Goal: Navigation & Orientation: Understand site structure

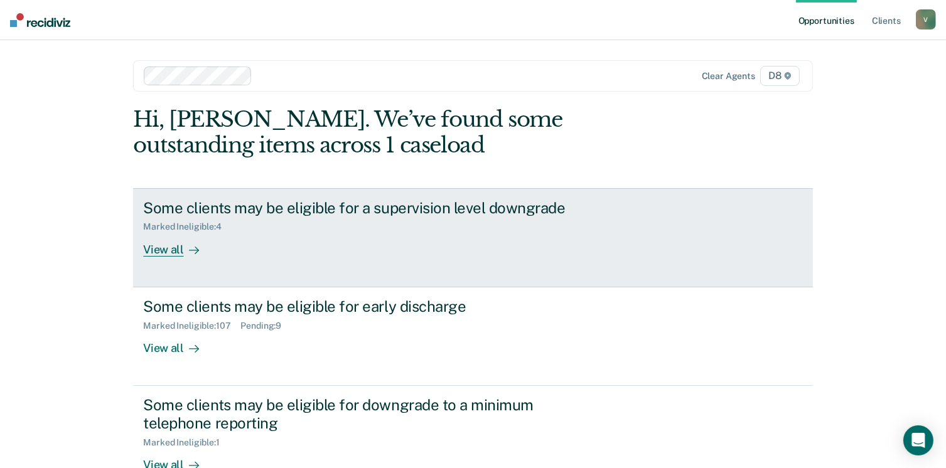
click at [168, 247] on div "View all" at bounding box center [178, 244] width 70 height 24
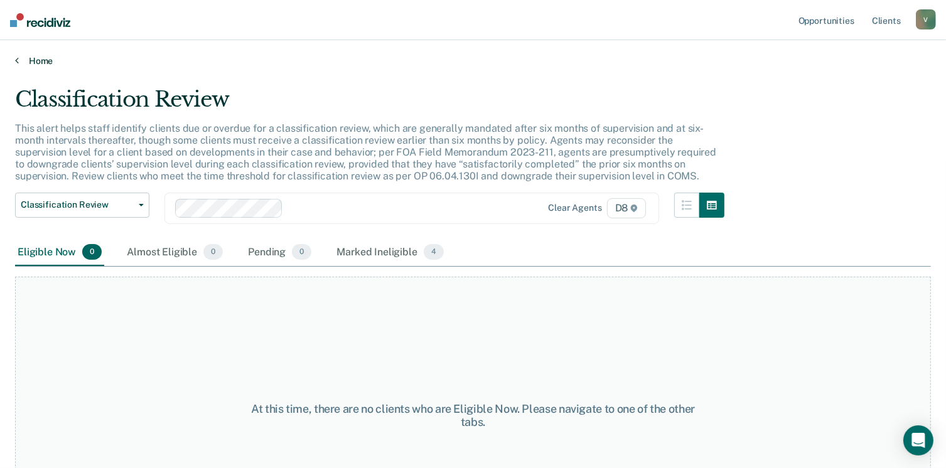
click at [46, 60] on link "Home" at bounding box center [473, 60] width 916 height 11
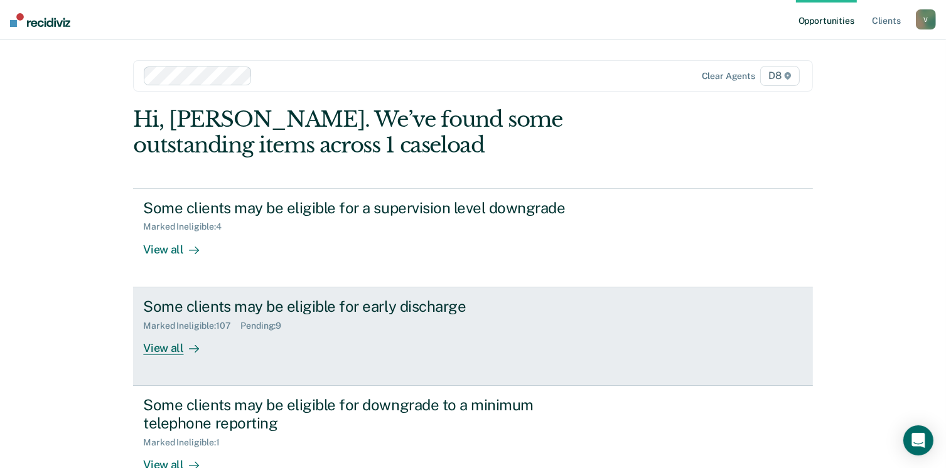
click at [171, 357] on link "Some clients may be eligible for early discharge Marked Ineligible : 107 Pendin…" at bounding box center [473, 337] width 680 height 99
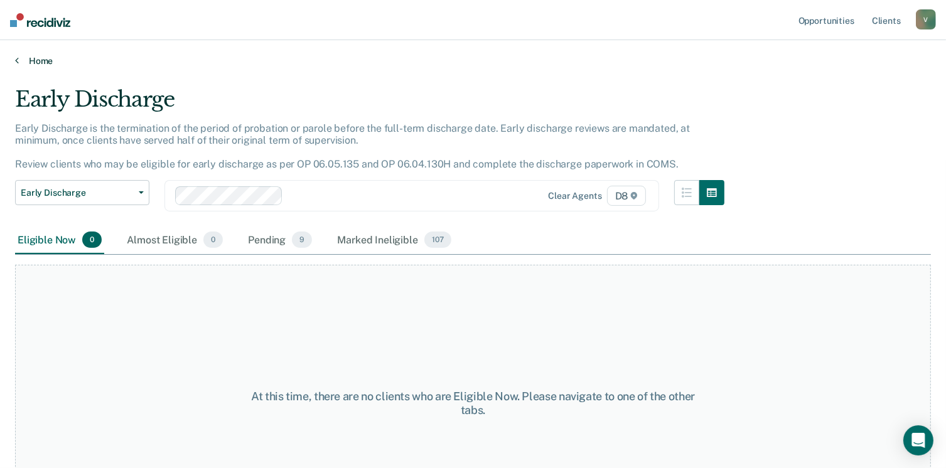
click at [36, 61] on link "Home" at bounding box center [473, 60] width 916 height 11
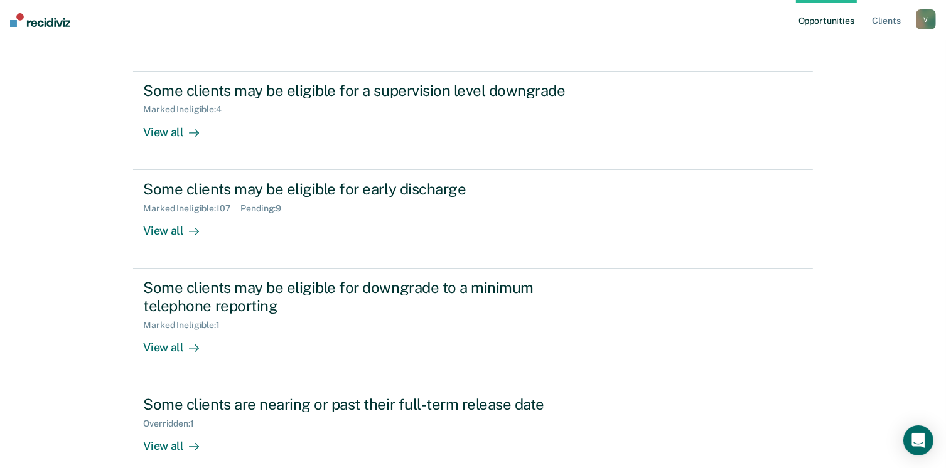
scroll to position [139, 0]
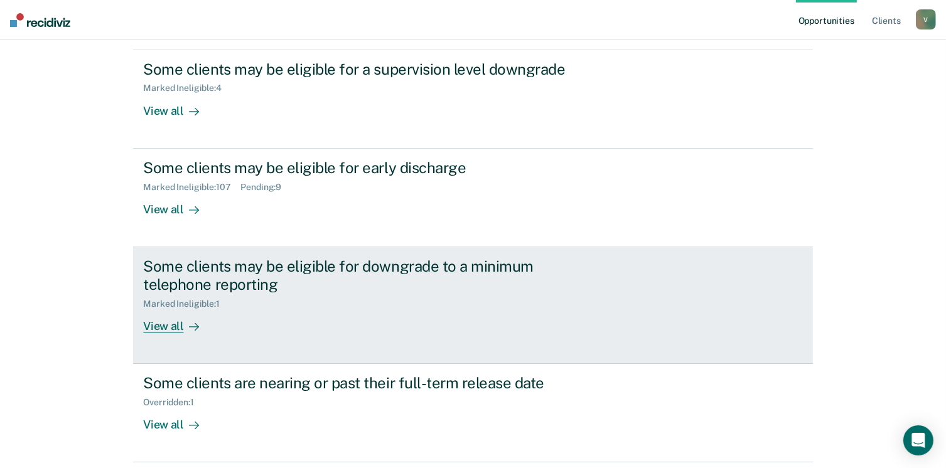
click at [158, 330] on div "View all" at bounding box center [178, 321] width 70 height 24
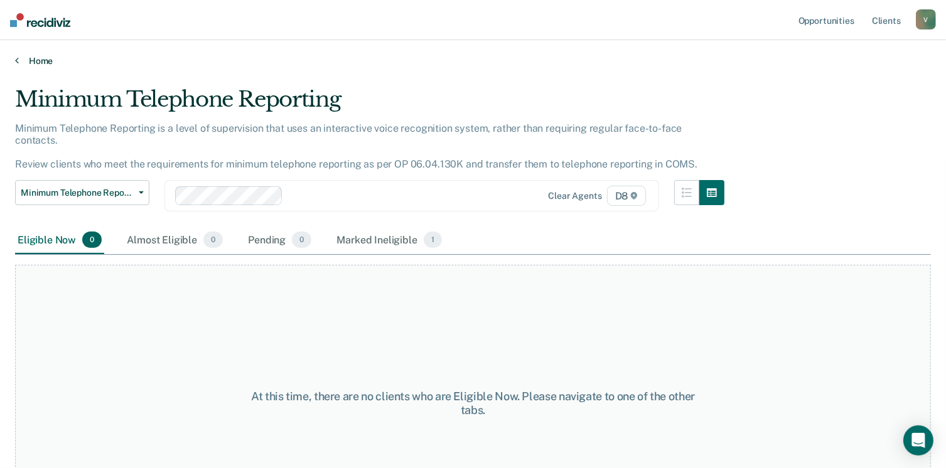
click at [36, 61] on link "Home" at bounding box center [473, 60] width 916 height 11
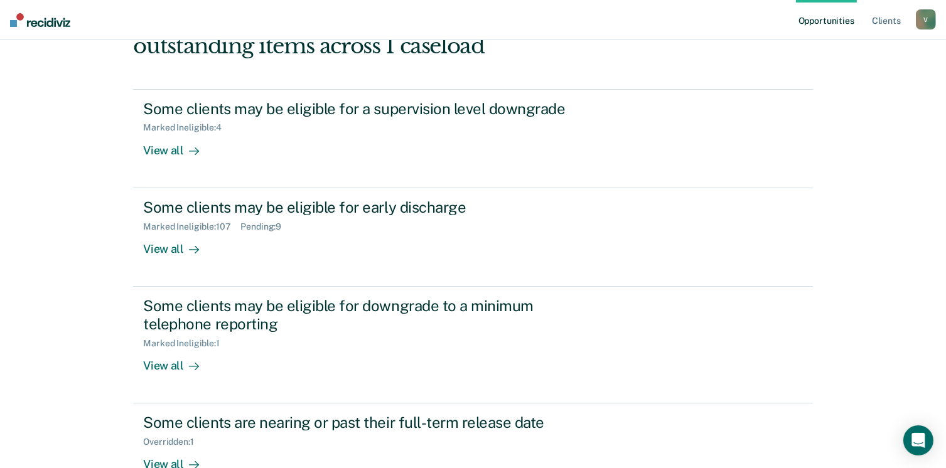
scroll to position [182, 0]
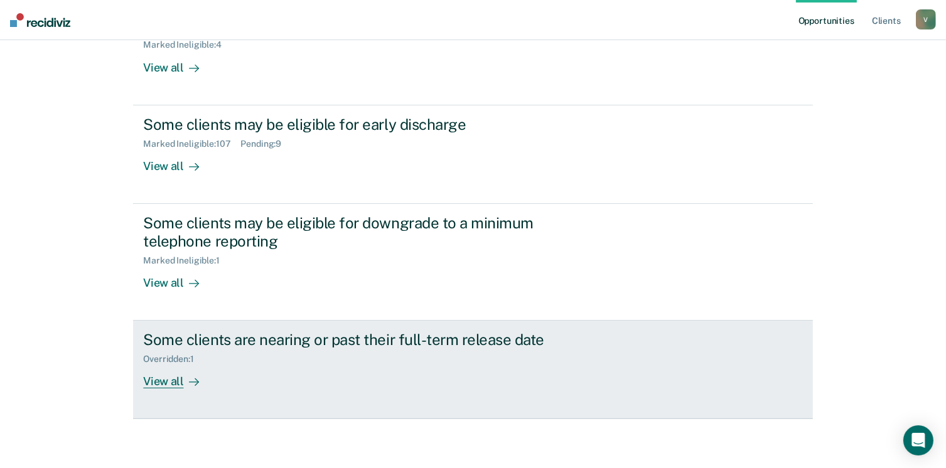
click at [165, 377] on div "View all" at bounding box center [178, 377] width 70 height 24
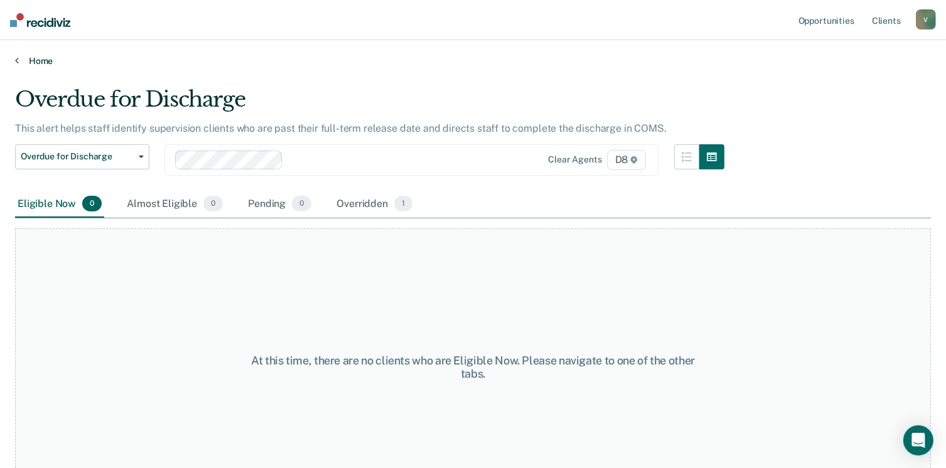
click at [38, 58] on link "Home" at bounding box center [473, 60] width 916 height 11
